Goal: Transaction & Acquisition: Download file/media

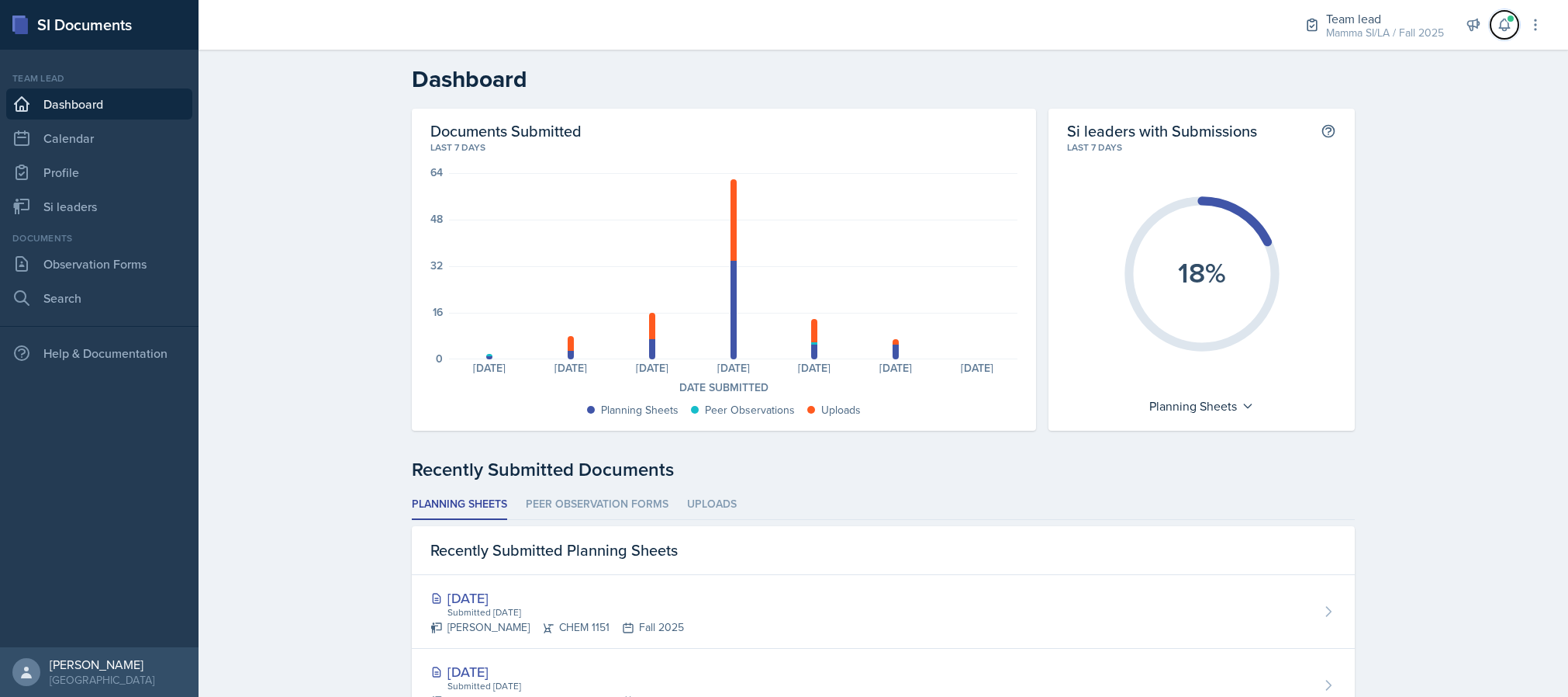
click at [1044, 30] on icon at bounding box center [1504, 25] width 15 height 15
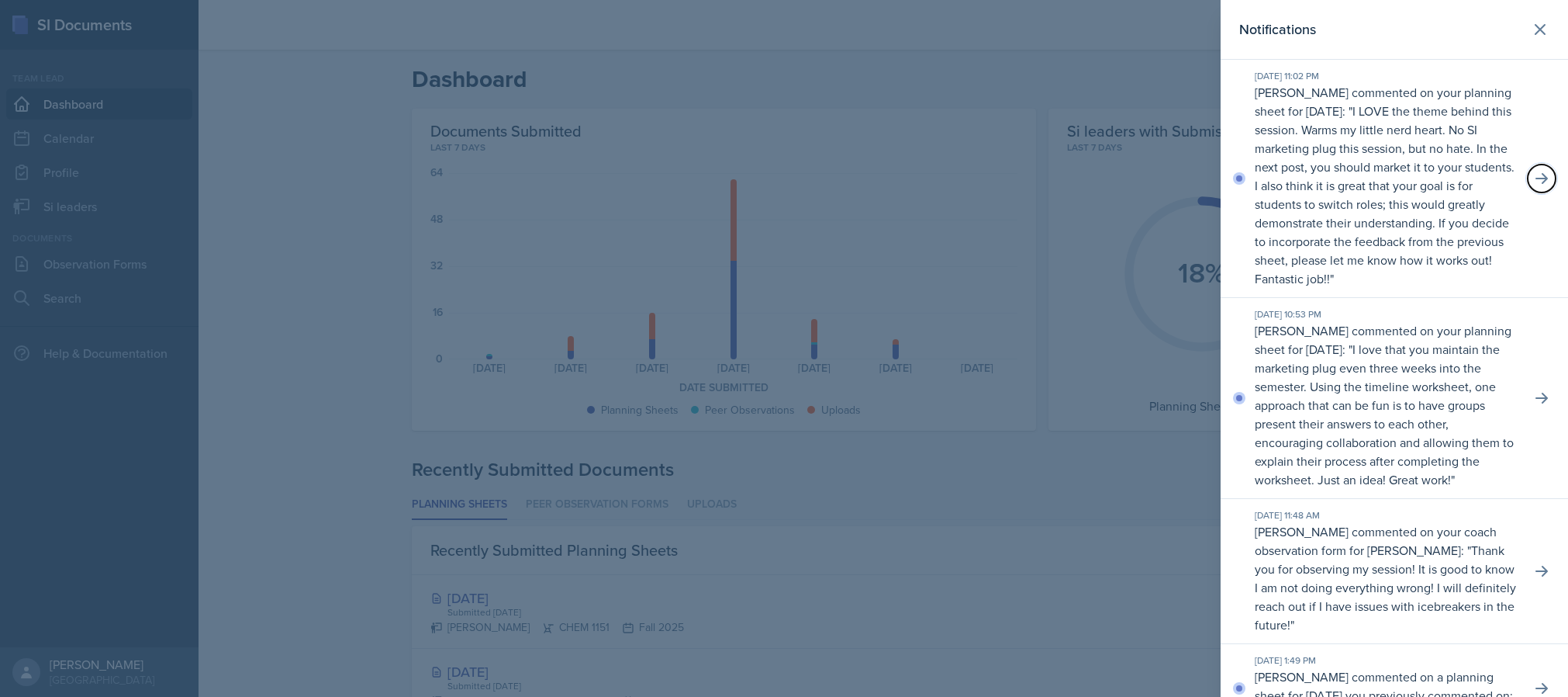
click at [1044, 185] on icon at bounding box center [1541, 178] width 15 height 15
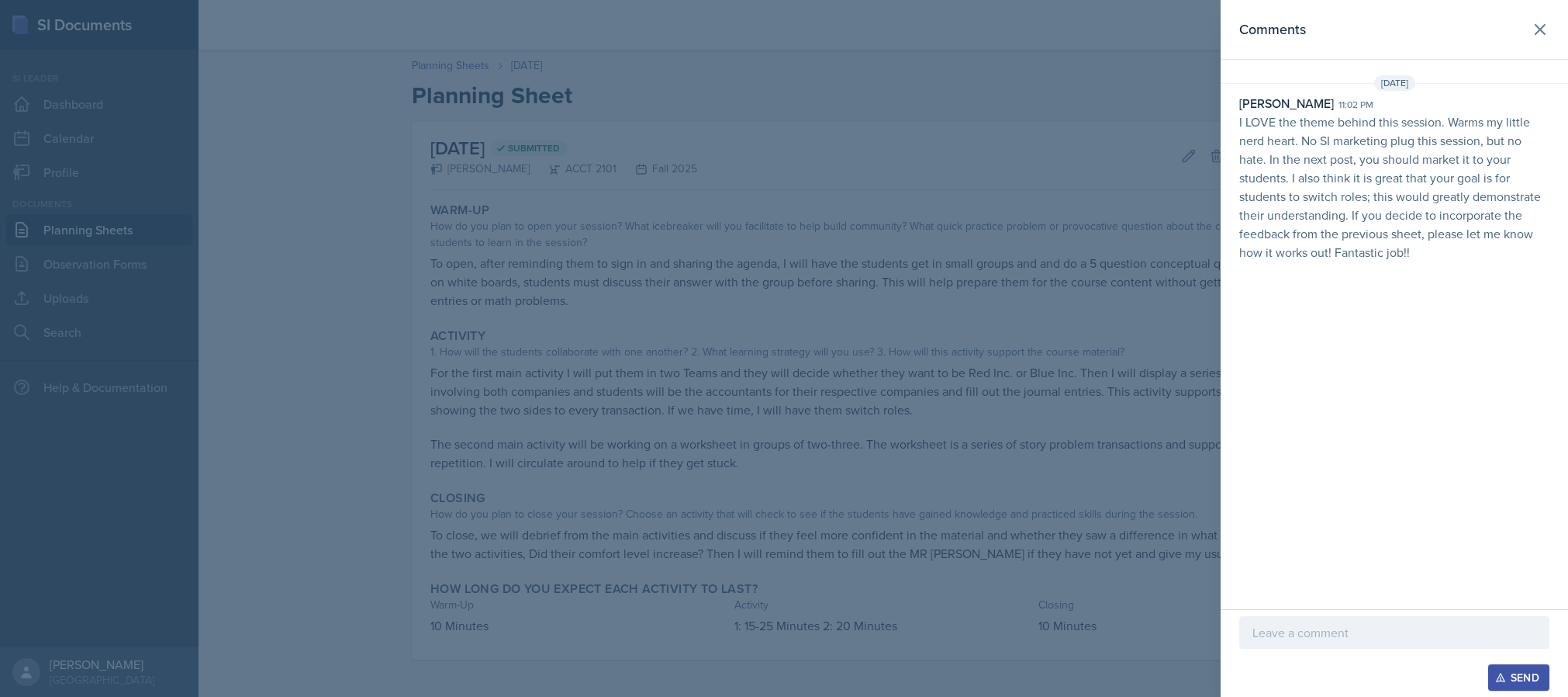
click at [1044, 33] on icon at bounding box center [1540, 30] width 19 height 19
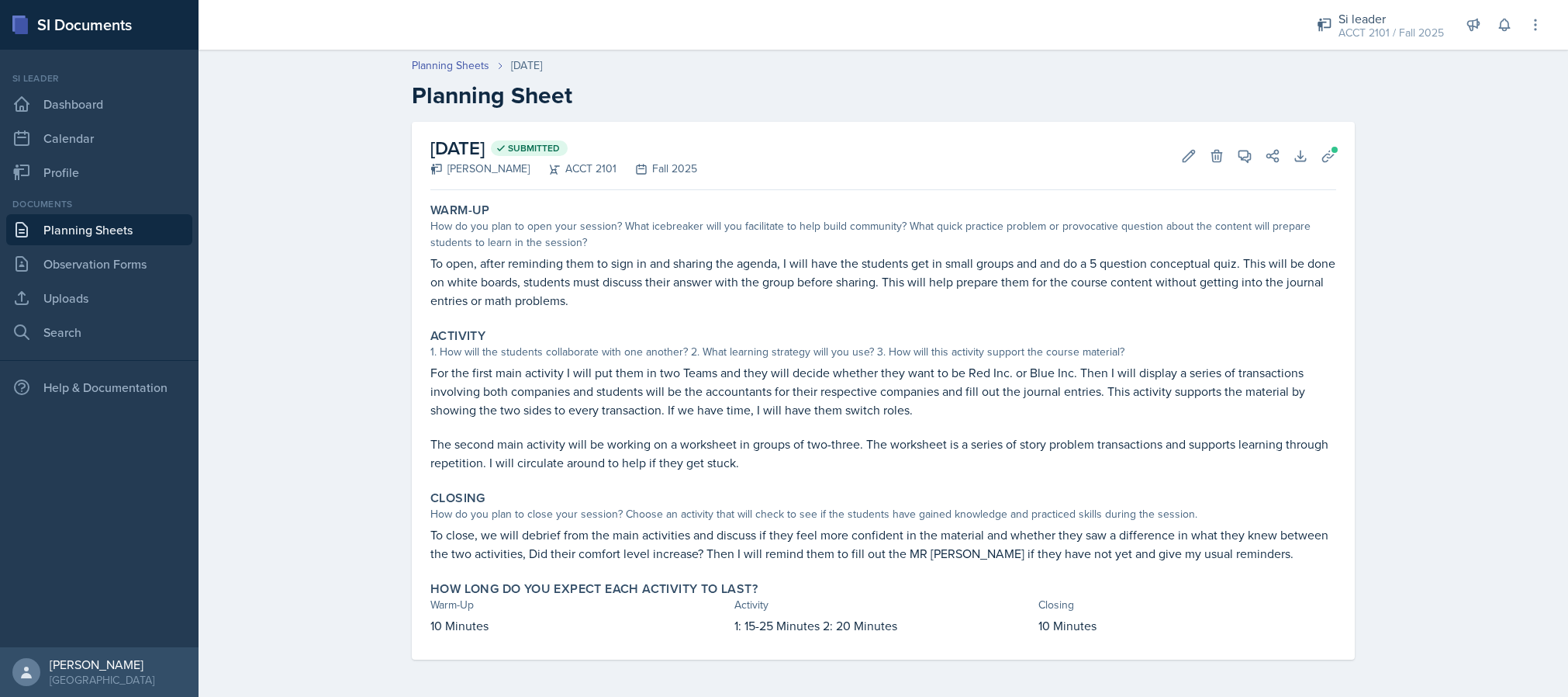
click at [1044, 32] on div "ACCT 2101 / Fall 2025" at bounding box center [1391, 32] width 106 height 16
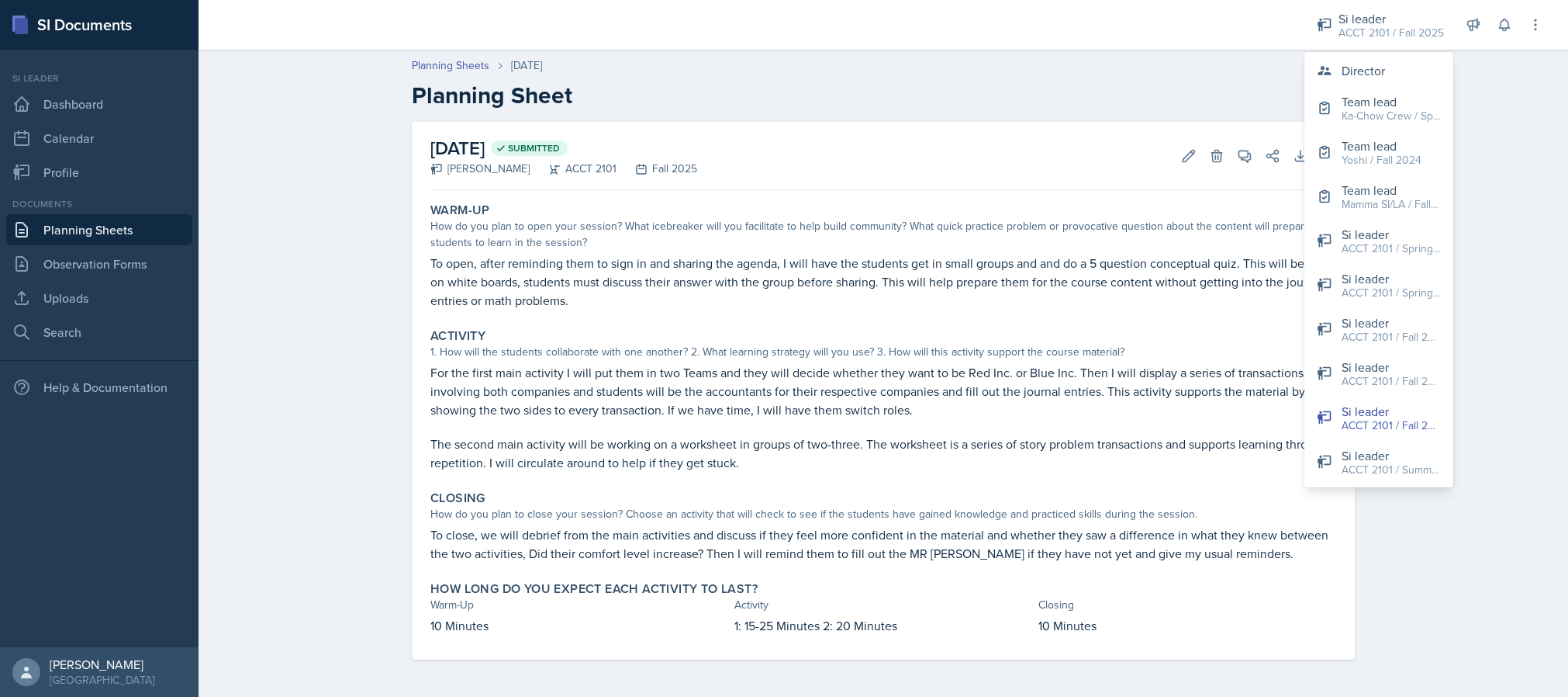
click at [1044, 219] on div "How do you plan to open your session? What icebreaker will you facilitate to he…" at bounding box center [883, 234] width 905 height 32
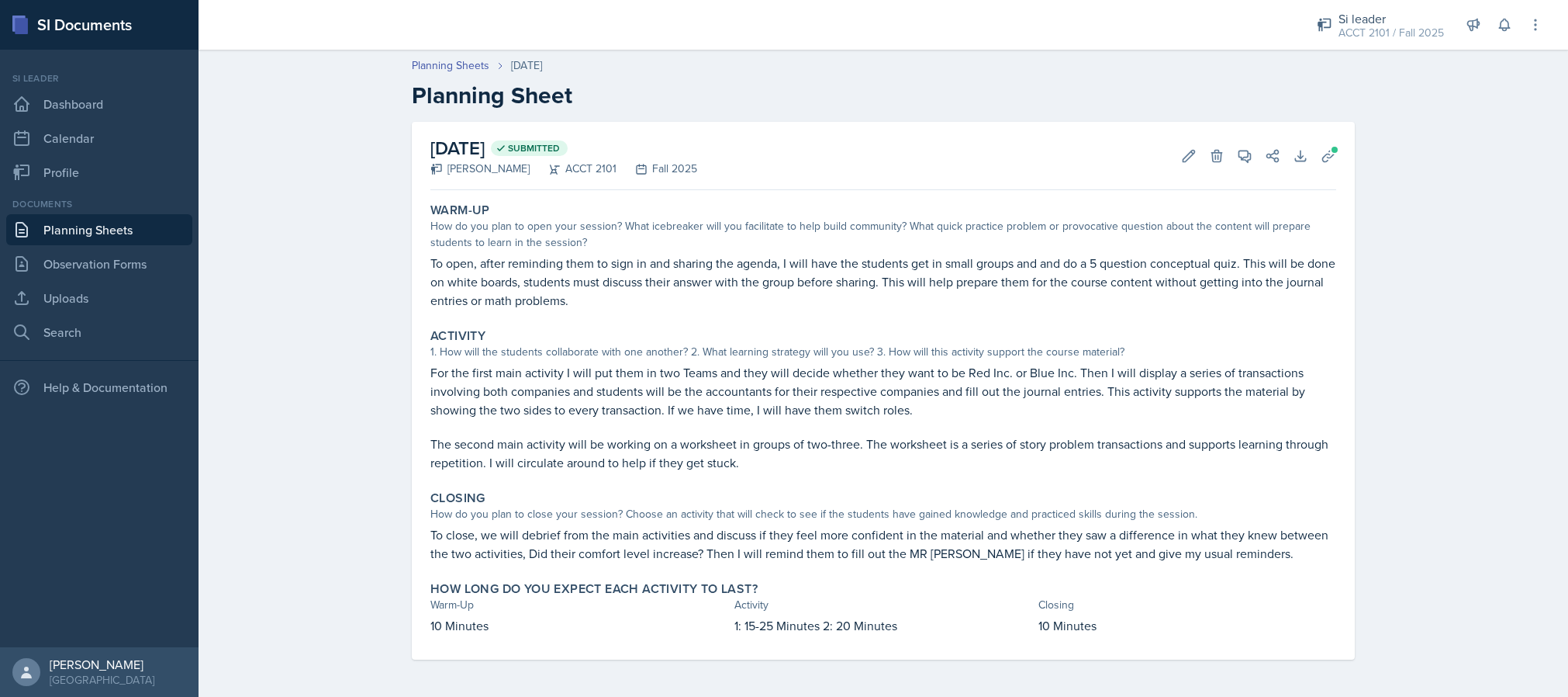
click at [1044, 26] on icon at bounding box center [1504, 25] width 15 height 15
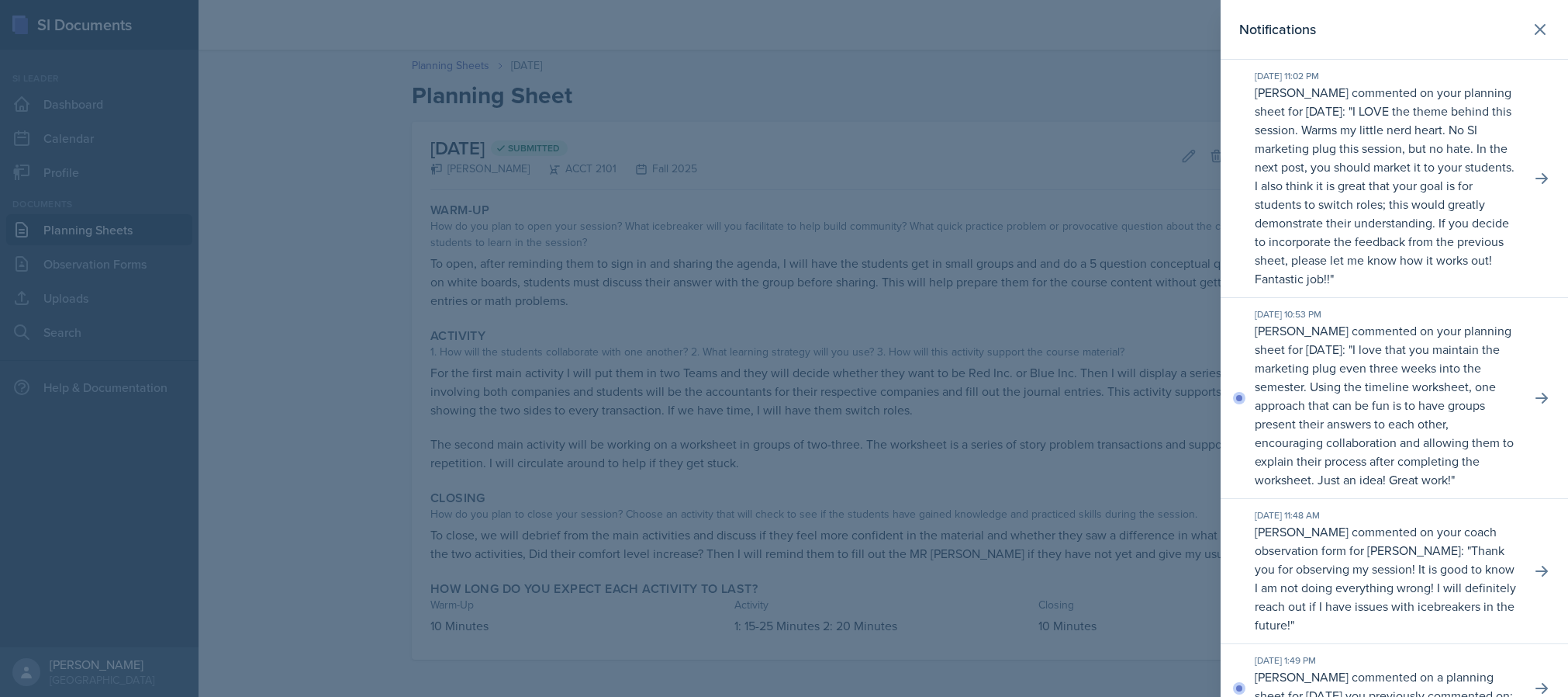
click at [1044, 436] on div "[DATE] 10:53 PM [PERSON_NAME] commented on your planning sheet for [DATE]: " I …" at bounding box center [1394, 398] width 347 height 201
click at [1044, 412] on button at bounding box center [1541, 397] width 28 height 28
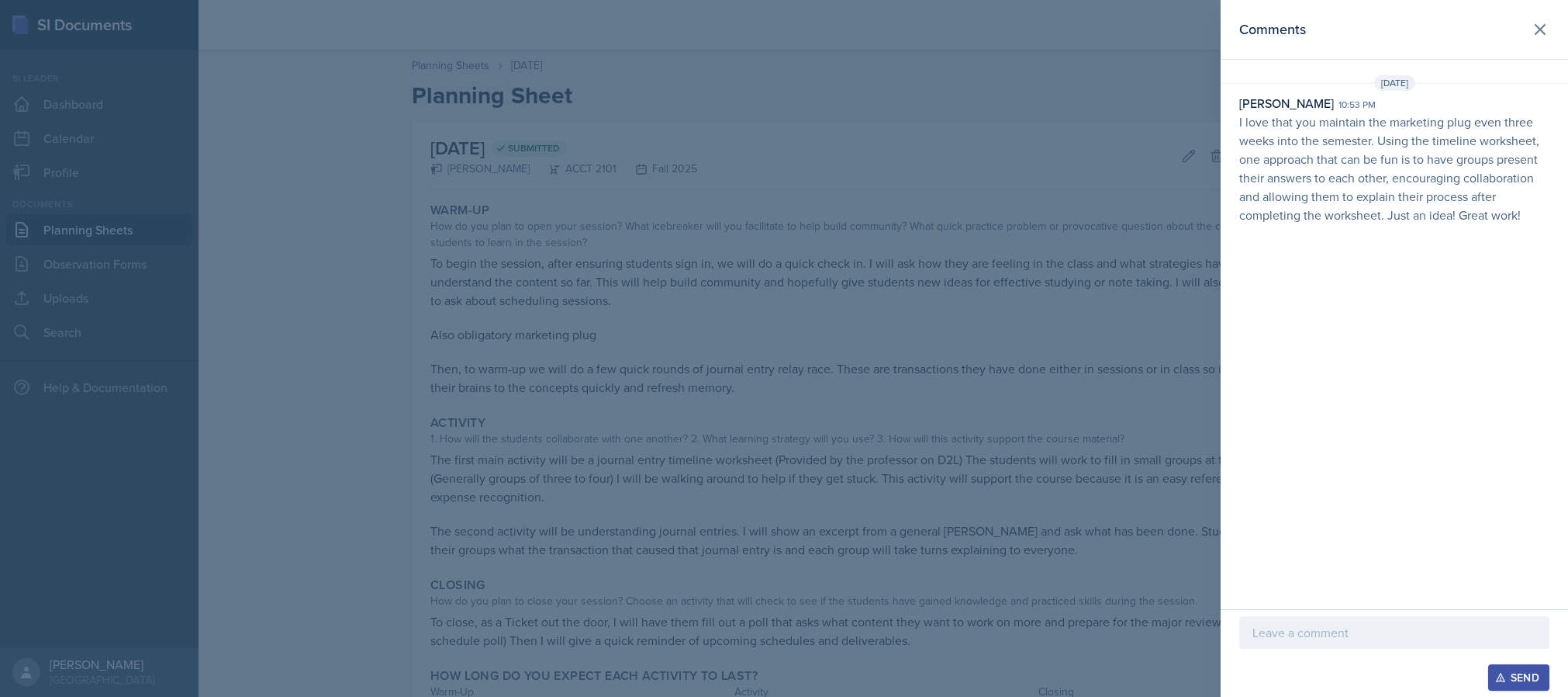
click at [996, 464] on div at bounding box center [784, 348] width 1568 height 697
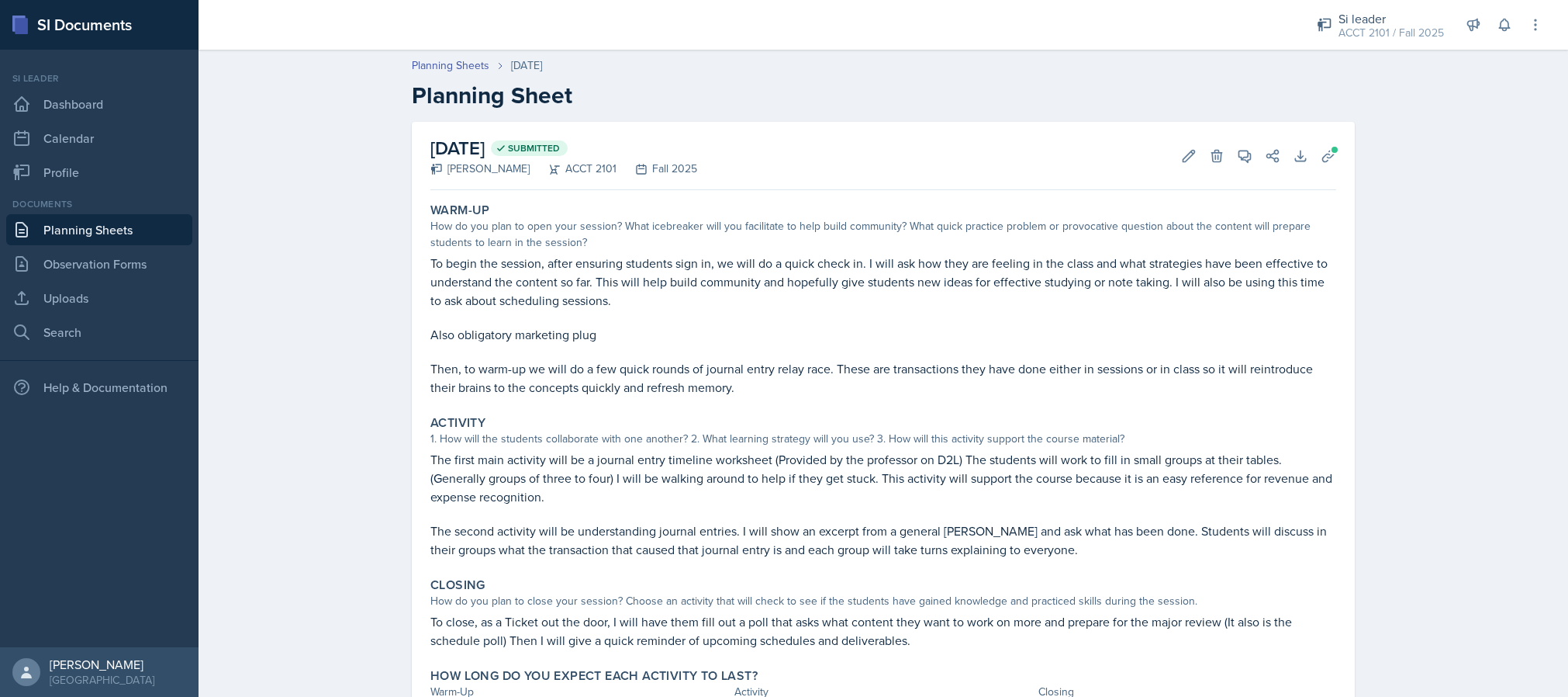
scroll to position [86, 0]
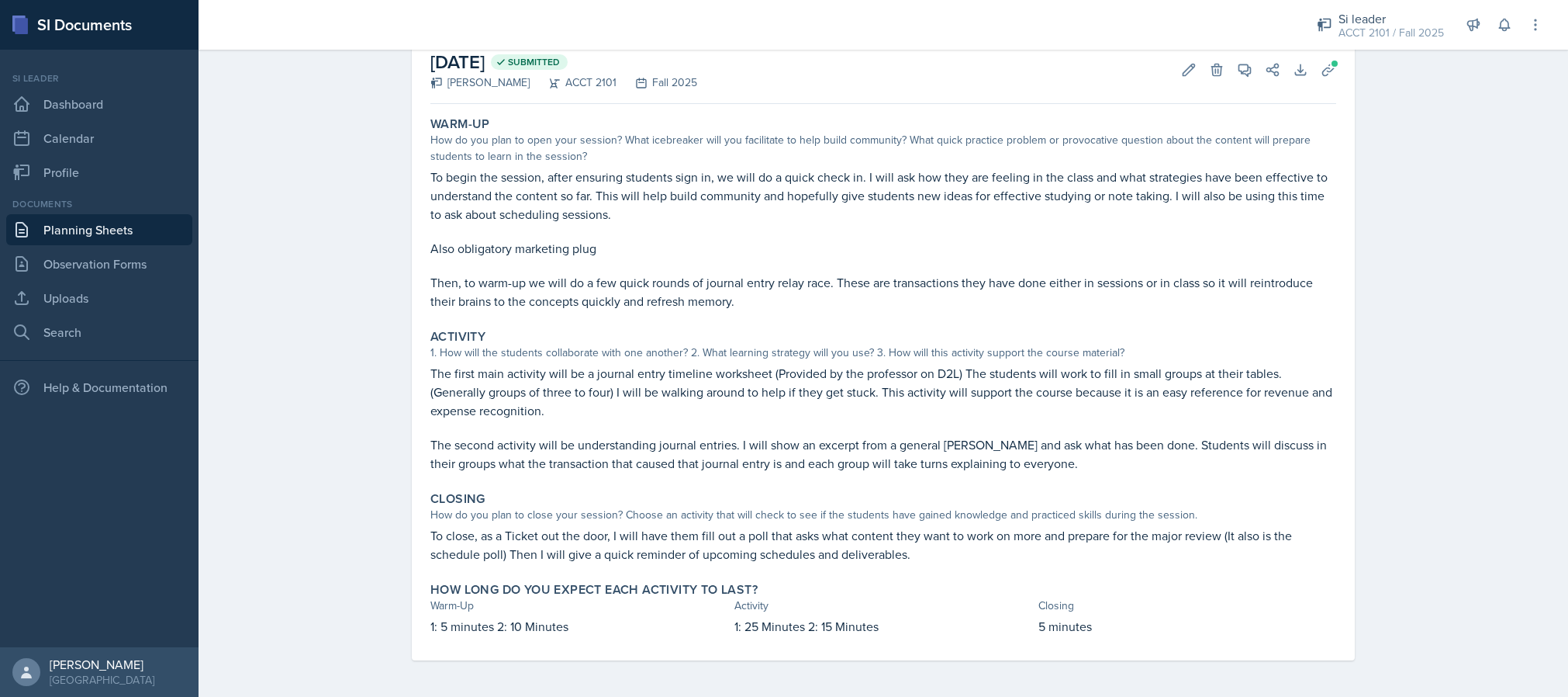
click at [1044, 80] on div "[DATE] Submitted [PERSON_NAME] ACCT 2101 Fall 2025 Edit Delete View Comments Co…" at bounding box center [883, 70] width 905 height 69
click at [1044, 80] on button "Uploads" at bounding box center [1328, 70] width 28 height 28
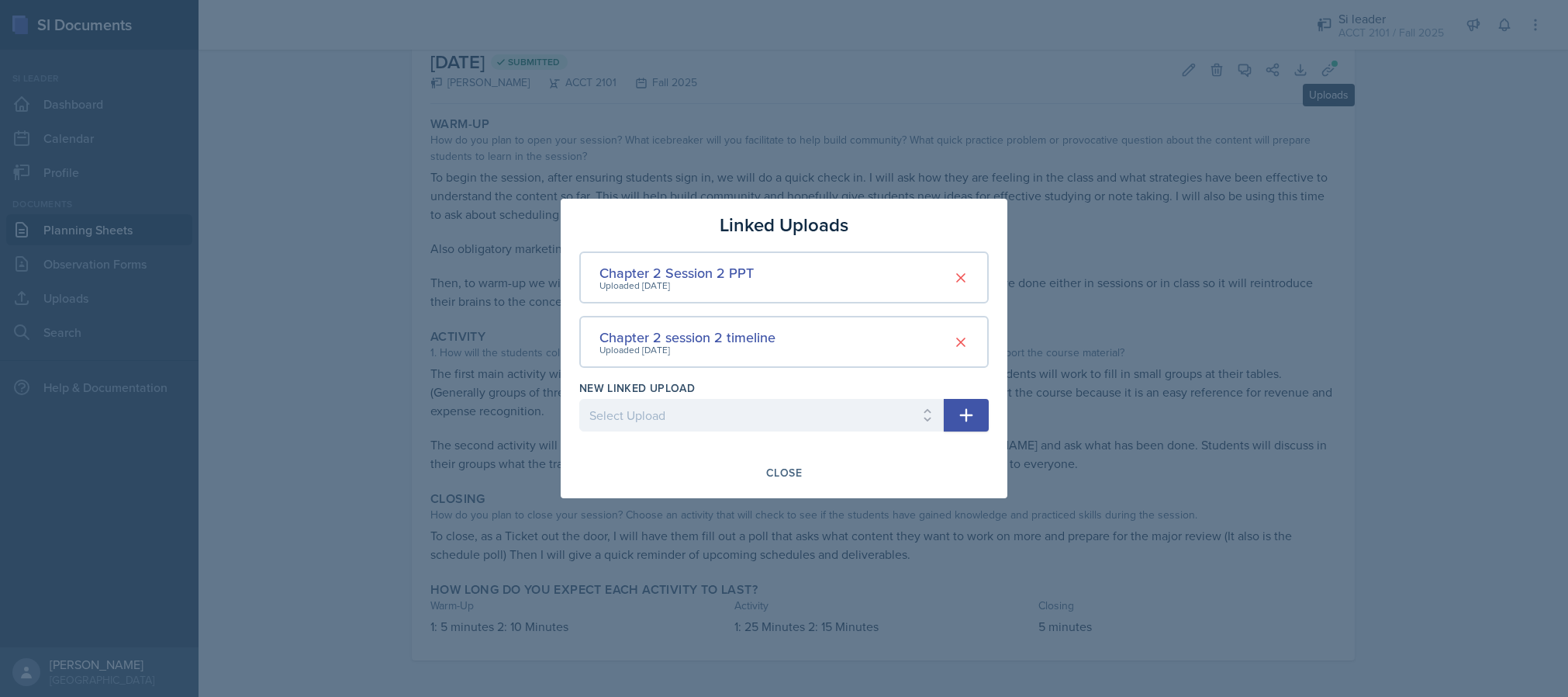
click at [1044, 464] on div at bounding box center [784, 348] width 1568 height 697
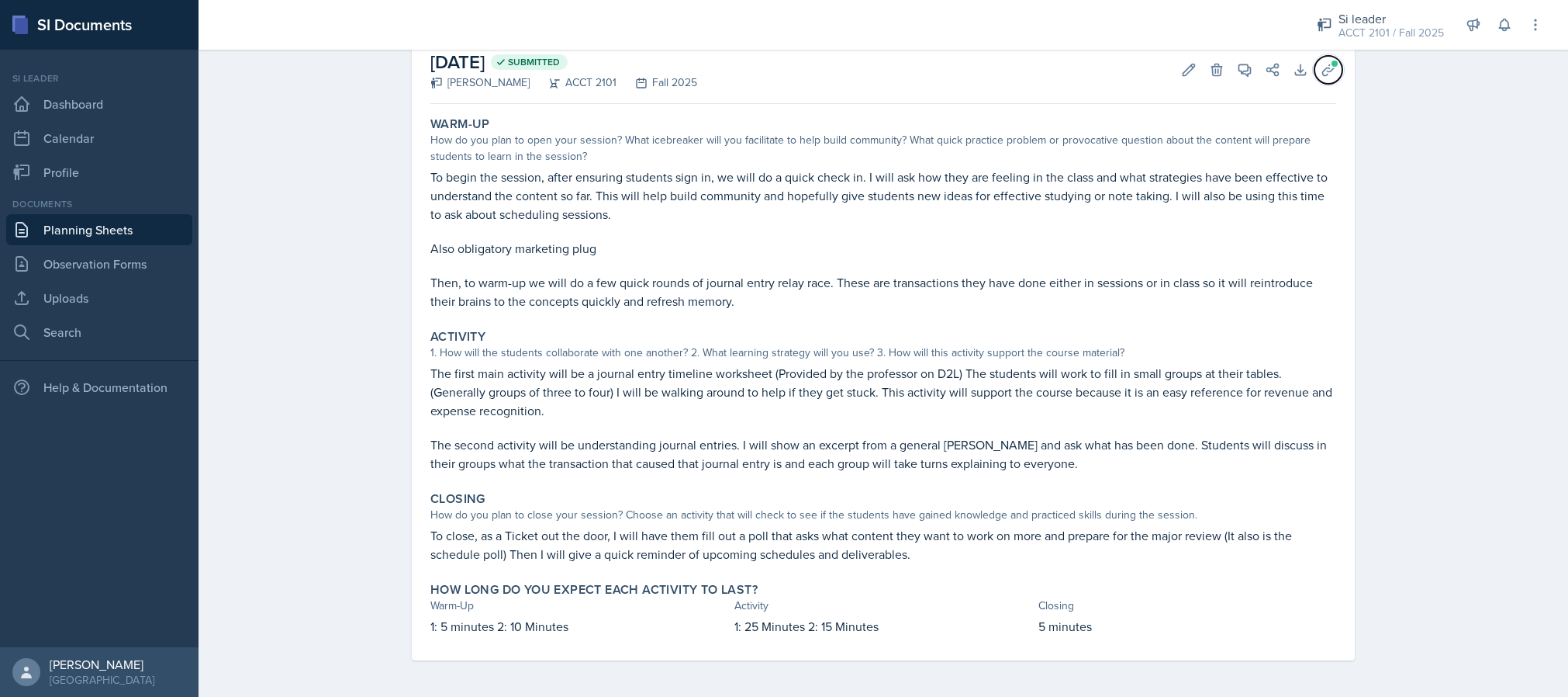
click at [1044, 77] on button "Uploads" at bounding box center [1328, 70] width 28 height 28
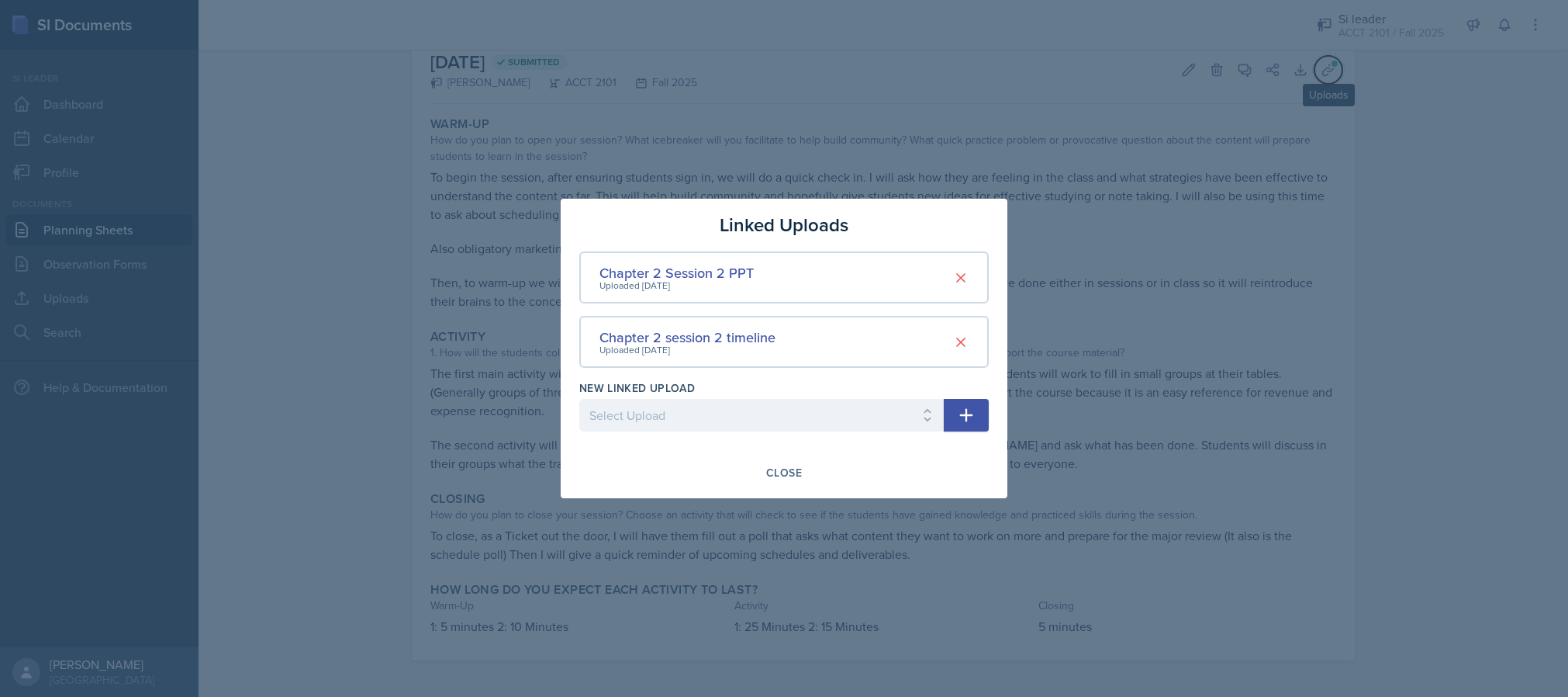
click at [740, 340] on div "Chapter 2 session 2 timeline" at bounding box center [687, 337] width 176 height 21
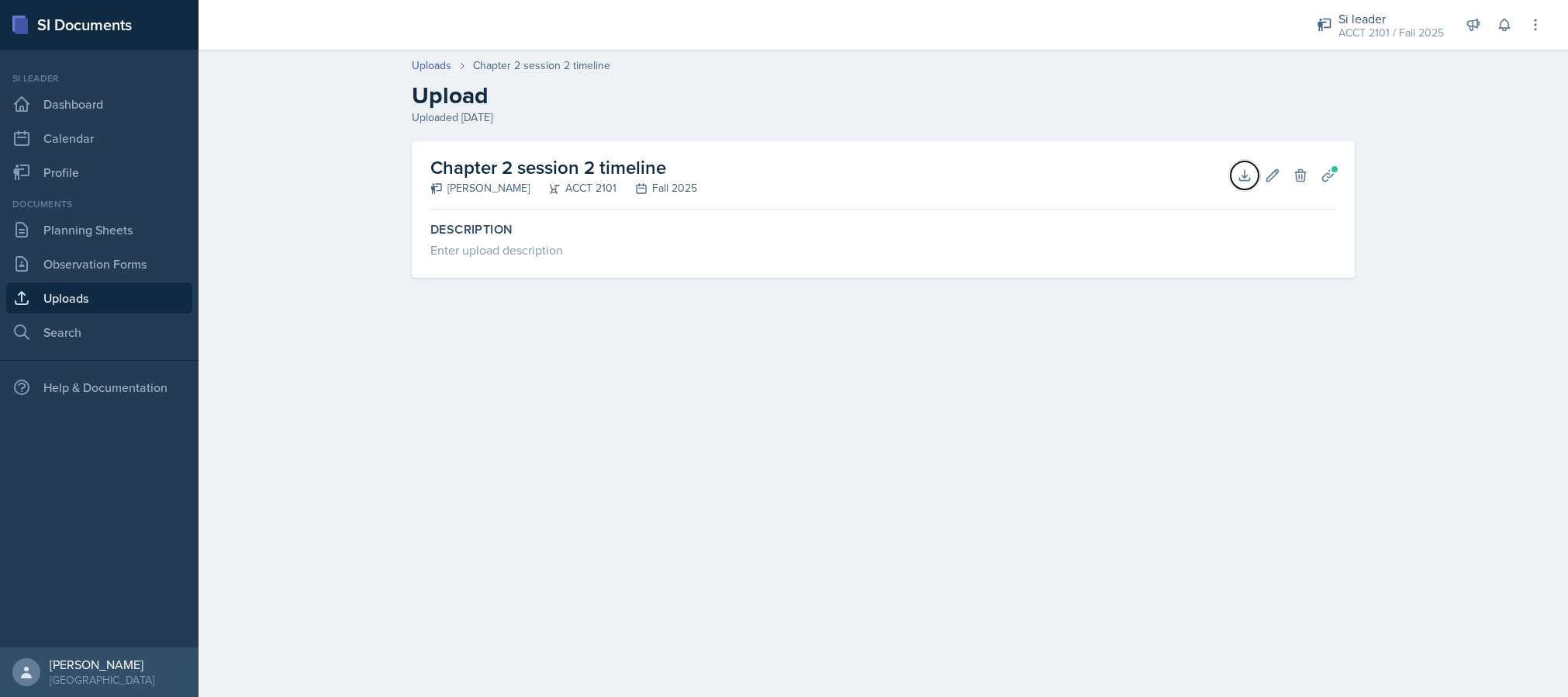
click at [1044, 174] on button "Download" at bounding box center [1244, 174] width 28 height 28
